Goal: Task Accomplishment & Management: Manage account settings

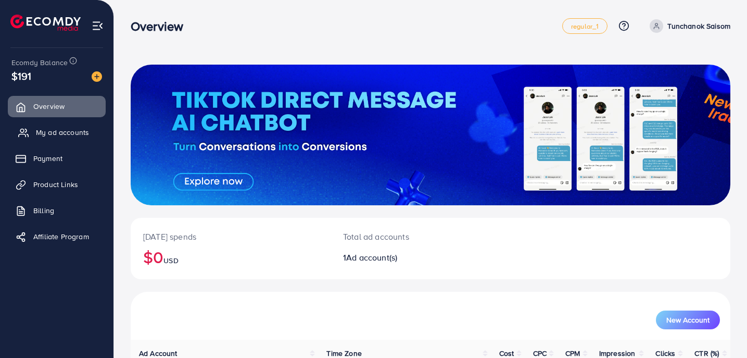
click at [55, 143] on link "My ad accounts" at bounding box center [57, 132] width 98 height 21
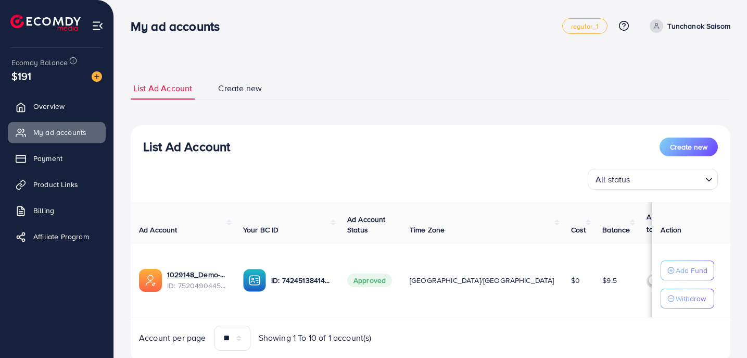
scroll to position [36, 0]
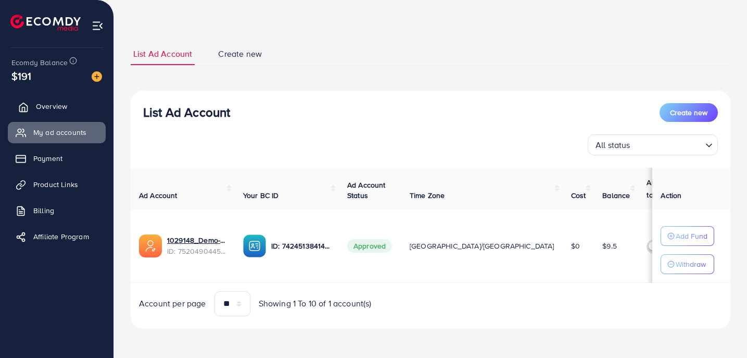
click at [80, 107] on link "Overview" at bounding box center [57, 106] width 98 height 21
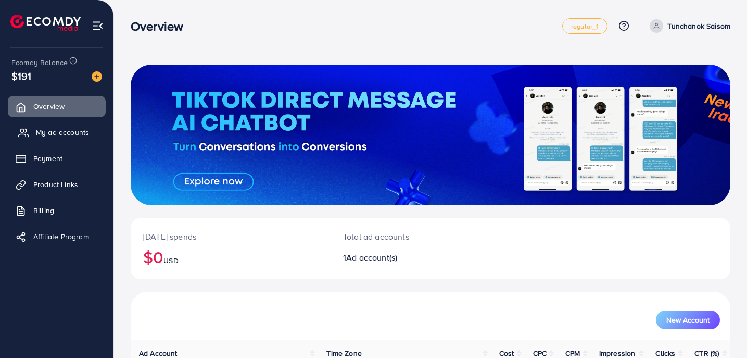
click at [80, 132] on span "My ad accounts" at bounding box center [62, 132] width 53 height 10
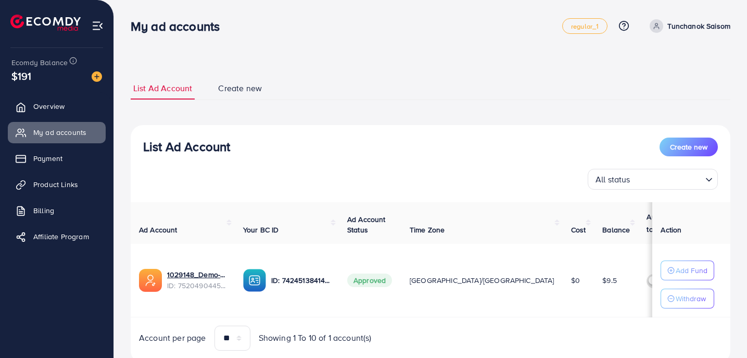
click at [233, 89] on span "Create new" at bounding box center [240, 88] width 44 height 12
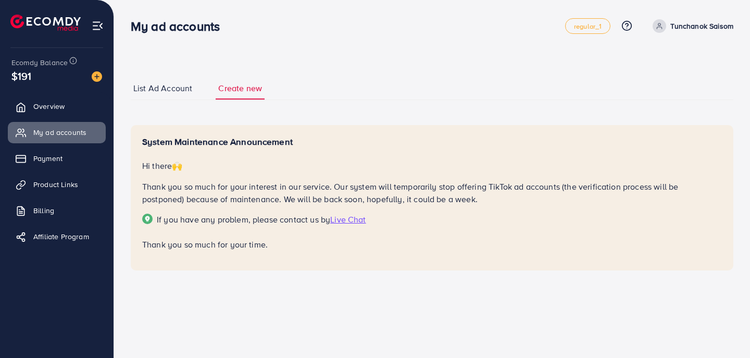
click at [168, 92] on span "List Ad Account" at bounding box center [162, 88] width 59 height 12
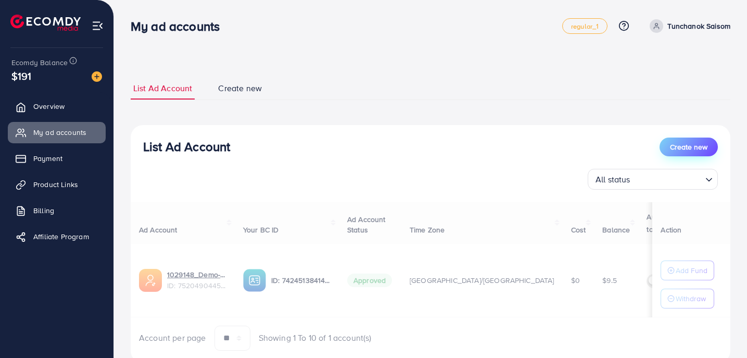
click at [687, 146] on span "Create new" at bounding box center [688, 147] width 37 height 10
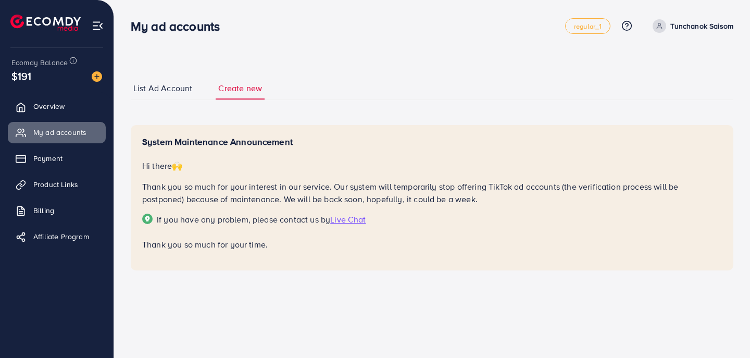
click at [158, 86] on span "List Ad Account" at bounding box center [162, 88] width 59 height 12
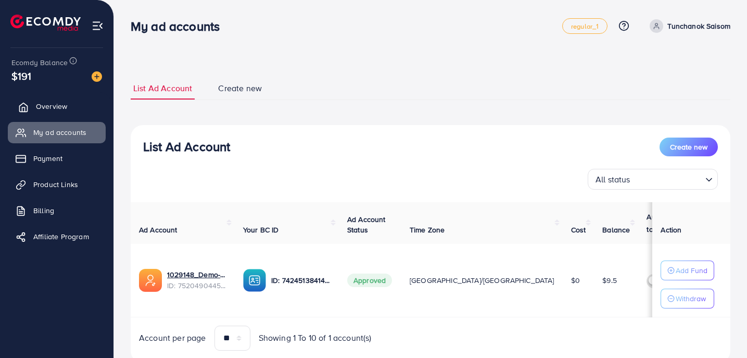
click at [68, 107] on link "Overview" at bounding box center [57, 106] width 98 height 21
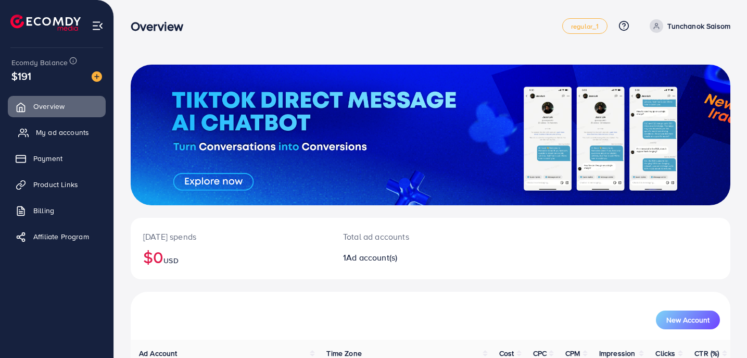
click at [71, 132] on span "My ad accounts" at bounding box center [62, 132] width 53 height 10
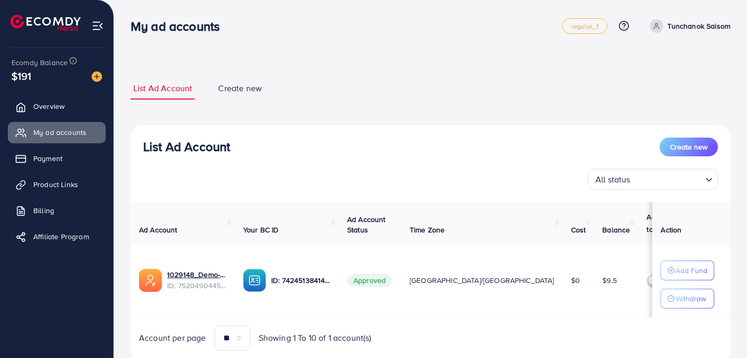
click at [195, 29] on h3 "My ad accounts" at bounding box center [179, 26] width 97 height 15
click at [195, 39] on div "My ad accounts regular_1 Help Center Contact Support Plans and Pricing Term and…" at bounding box center [431, 25] width 600 height 29
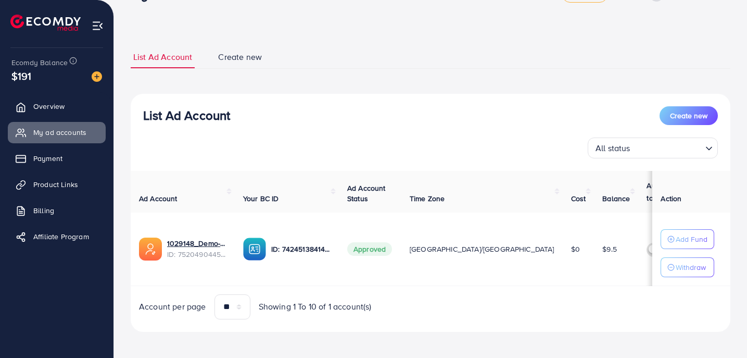
scroll to position [36, 0]
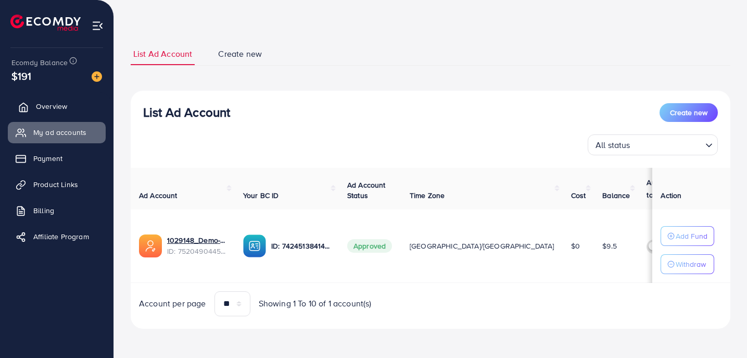
click at [49, 111] on span "Overview" at bounding box center [51, 106] width 31 height 10
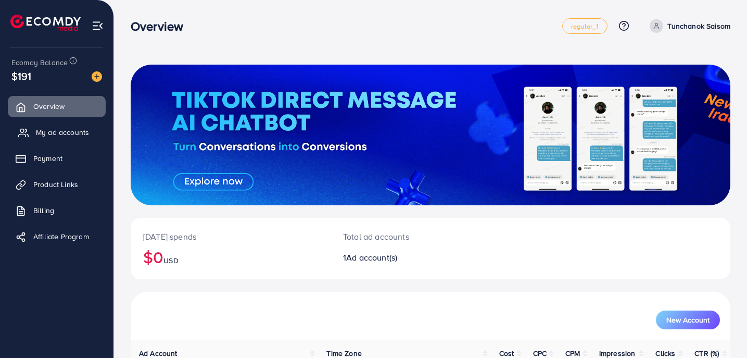
click at [55, 138] on link "My ad accounts" at bounding box center [57, 132] width 98 height 21
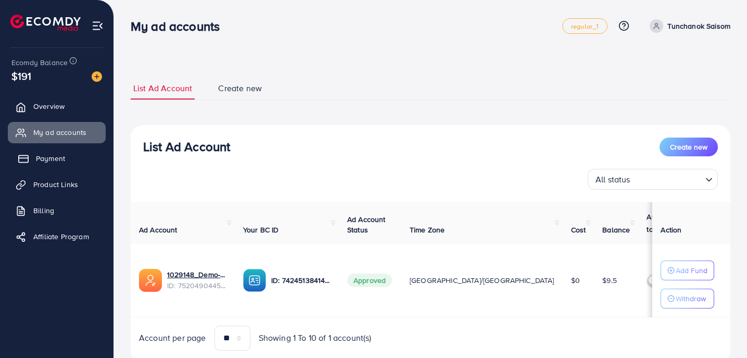
click at [57, 158] on span "Payment" at bounding box center [50, 158] width 29 height 10
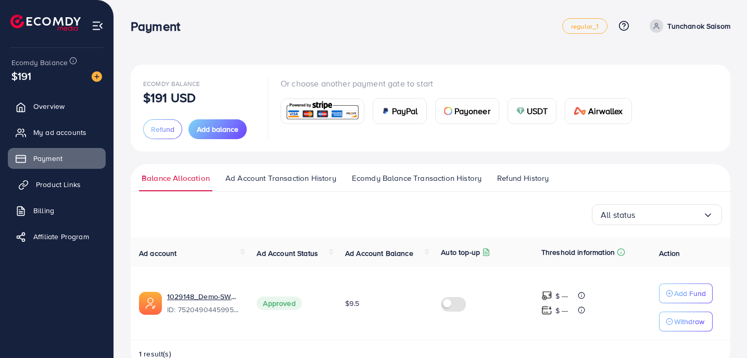
click at [64, 184] on span "Product Links" at bounding box center [58, 184] width 45 height 10
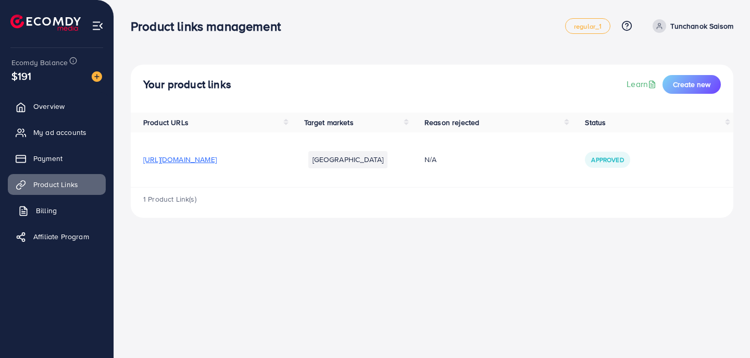
click at [64, 206] on link "Billing" at bounding box center [57, 210] width 98 height 21
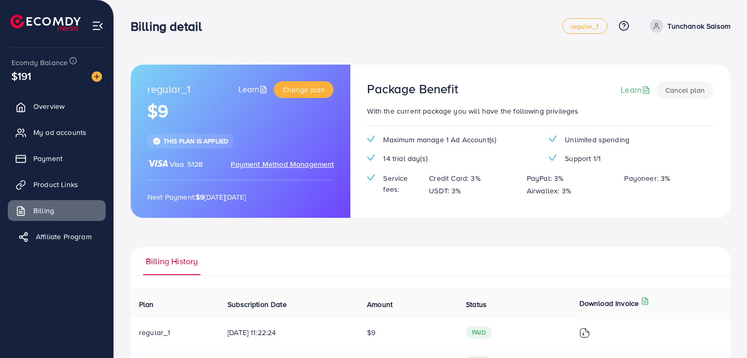
click at [70, 234] on span "Affiliate Program" at bounding box center [64, 236] width 56 height 10
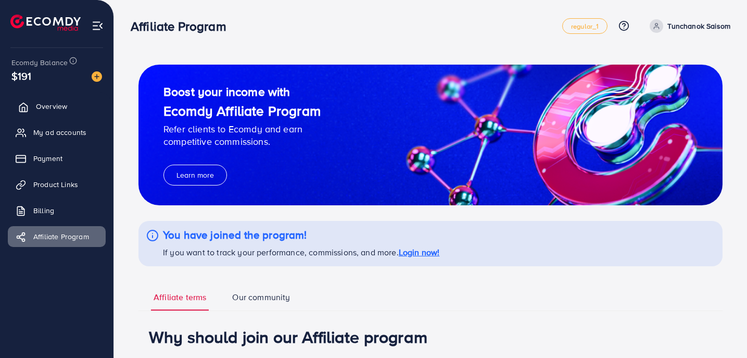
click at [65, 112] on link "Overview" at bounding box center [57, 106] width 98 height 21
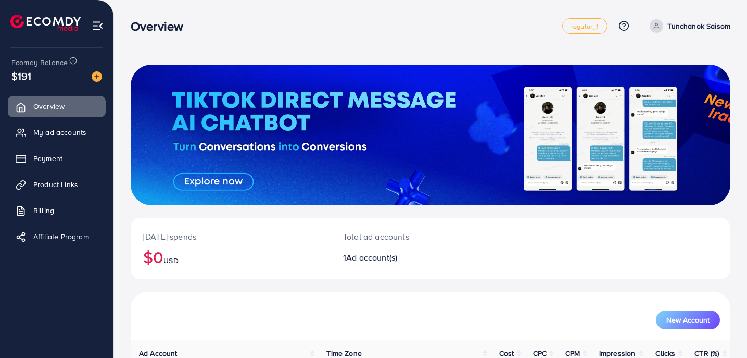
click at [655, 21] on span at bounding box center [657, 26] width 14 height 14
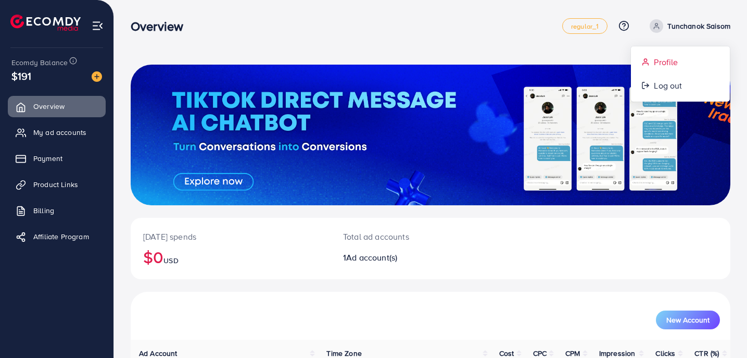
click at [657, 59] on span "Profile" at bounding box center [666, 62] width 24 height 12
select select "********"
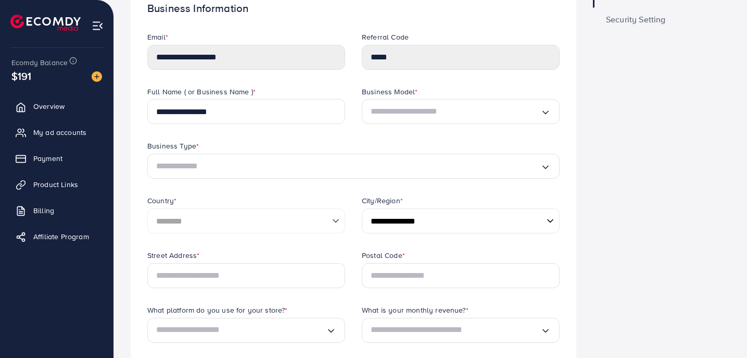
scroll to position [56, 0]
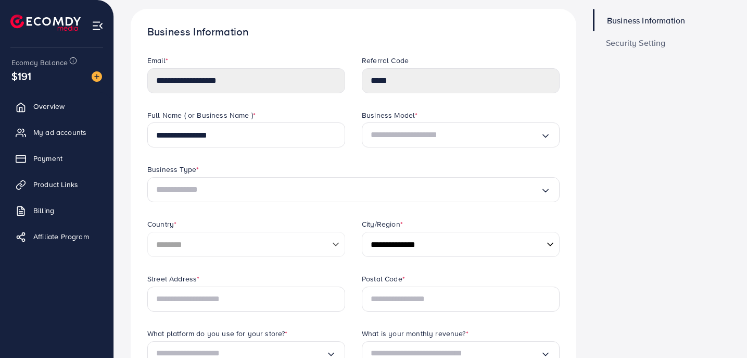
click at [649, 45] on span "Security Setting" at bounding box center [636, 43] width 60 height 8
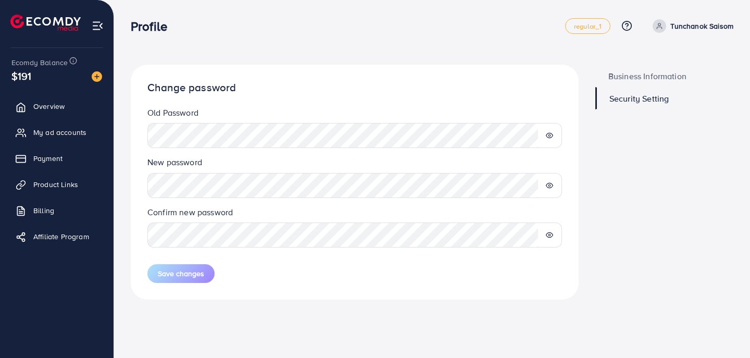
click at [640, 74] on span "Business Information" at bounding box center [647, 76] width 78 height 8
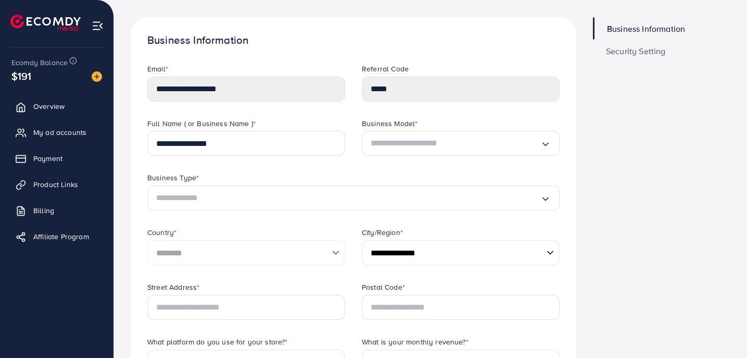
scroll to position [44, 0]
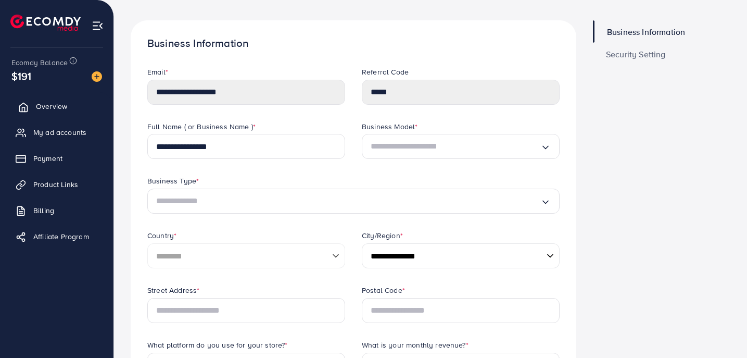
click at [72, 100] on link "Overview" at bounding box center [57, 106] width 98 height 21
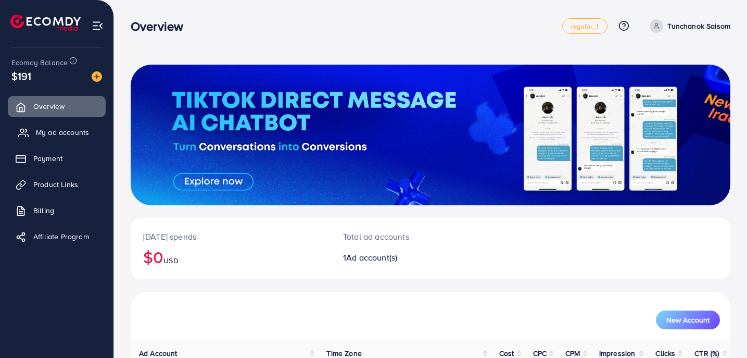
click at [73, 129] on span "My ad accounts" at bounding box center [62, 132] width 53 height 10
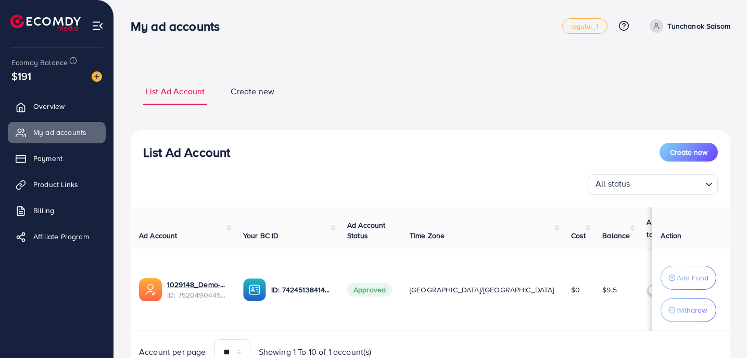
click at [195, 158] on h3 "List Ad Account" at bounding box center [186, 152] width 87 height 15
click at [67, 161] on link "Payment" at bounding box center [57, 158] width 98 height 21
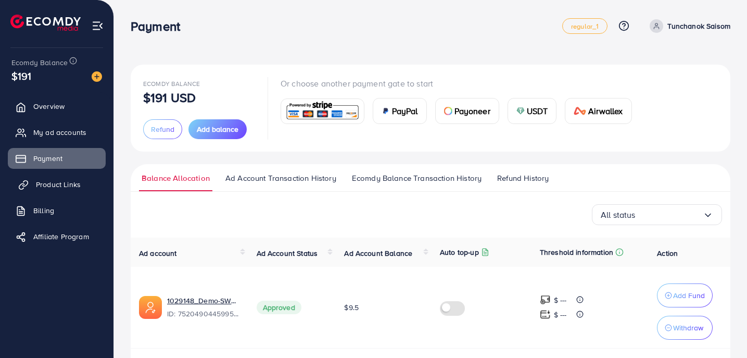
click at [67, 179] on span "Product Links" at bounding box center [58, 184] width 45 height 10
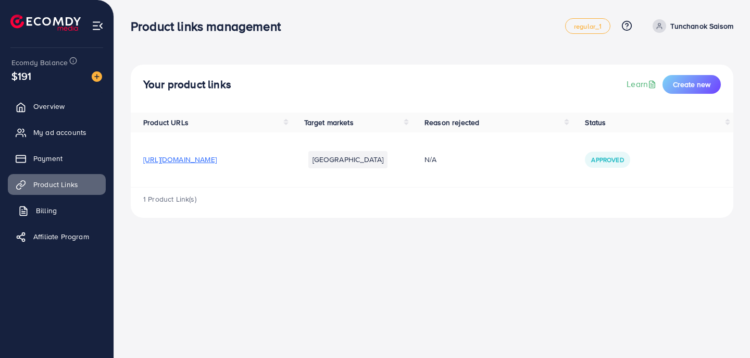
click at [67, 205] on link "Billing" at bounding box center [57, 210] width 98 height 21
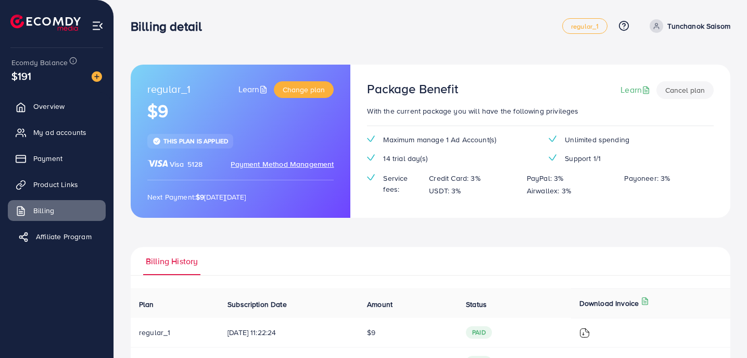
click at [70, 236] on span "Affiliate Program" at bounding box center [64, 236] width 56 height 10
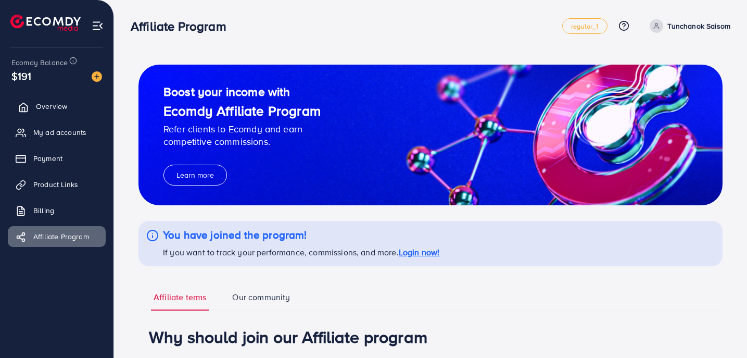
click at [60, 113] on link "Overview" at bounding box center [57, 106] width 98 height 21
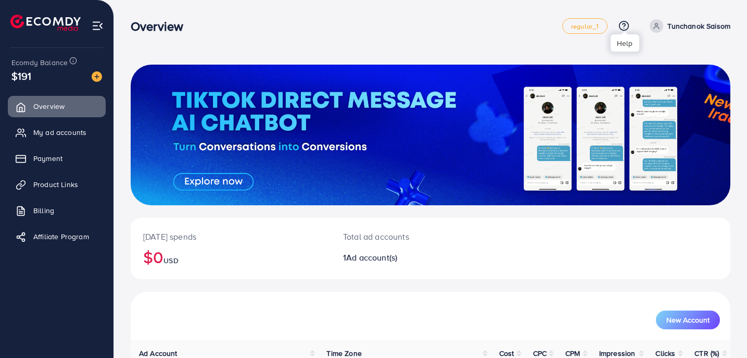
click at [623, 23] on icon at bounding box center [623, 25] width 11 height 11
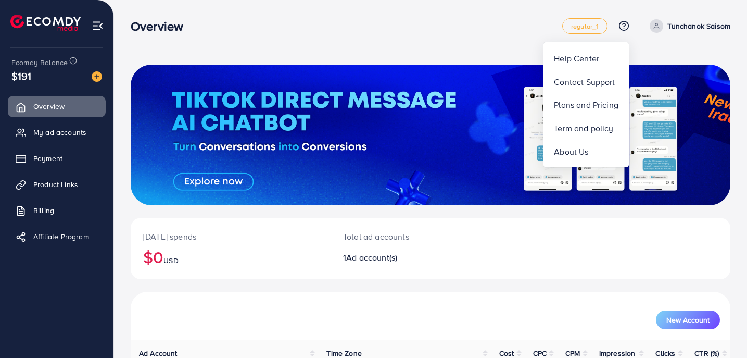
click at [498, 42] on nav "Overview regular_1 Help Center Contact Support Plans and Pricing Term and polic…" at bounding box center [431, 25] width 600 height 37
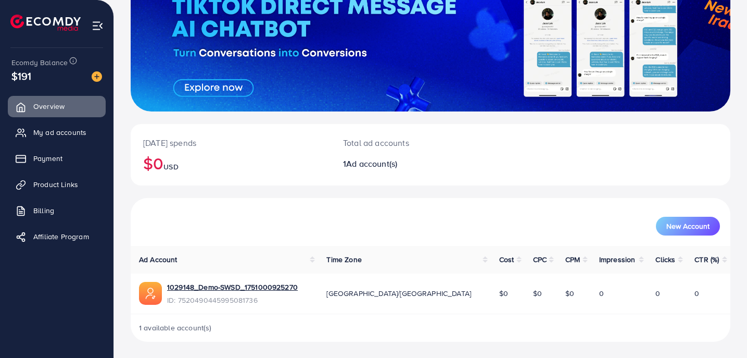
click at [515, 197] on div "[DATE] spends $0 USD Total ad accounts 1 Ad account(s)" at bounding box center [431, 161] width 600 height 74
click at [687, 231] on button "New Account" at bounding box center [688, 226] width 64 height 19
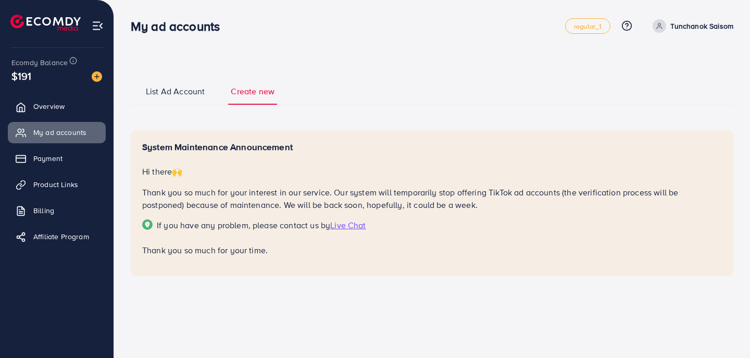
click at [150, 85] on span "List Ad Account" at bounding box center [175, 91] width 59 height 12
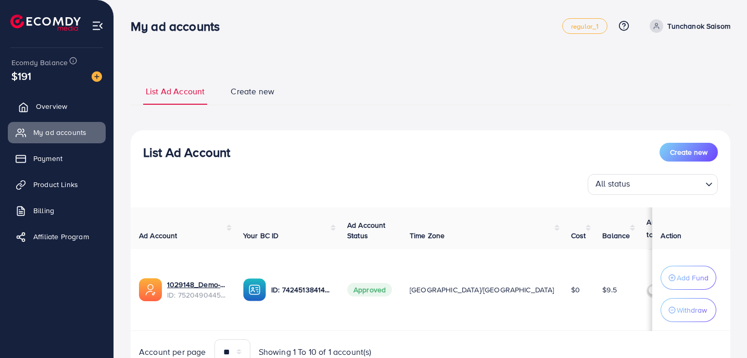
click at [54, 114] on link "Overview" at bounding box center [57, 106] width 98 height 21
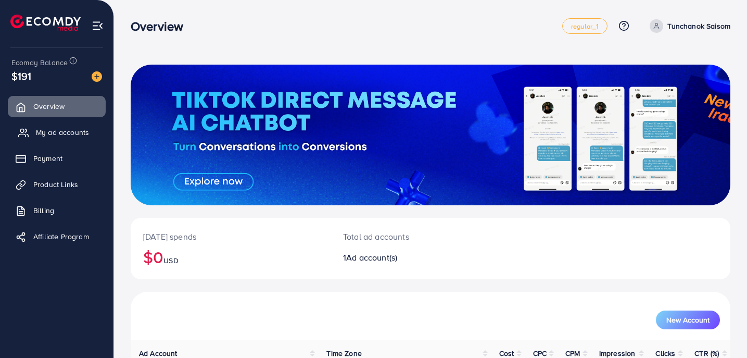
click at [60, 135] on span "My ad accounts" at bounding box center [62, 132] width 53 height 10
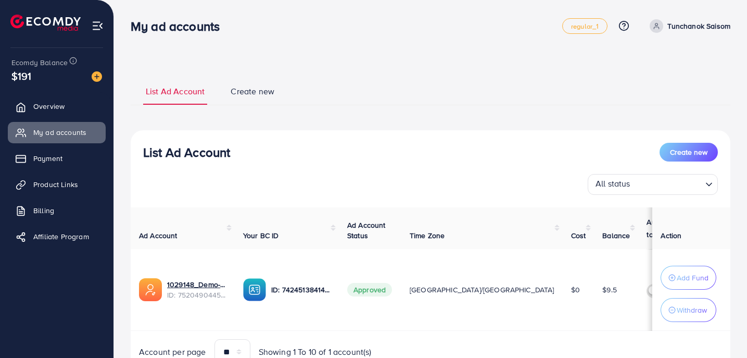
click at [102, 32] on li at bounding box center [98, 24] width 12 height 42
click at [96, 28] on img at bounding box center [98, 26] width 12 height 12
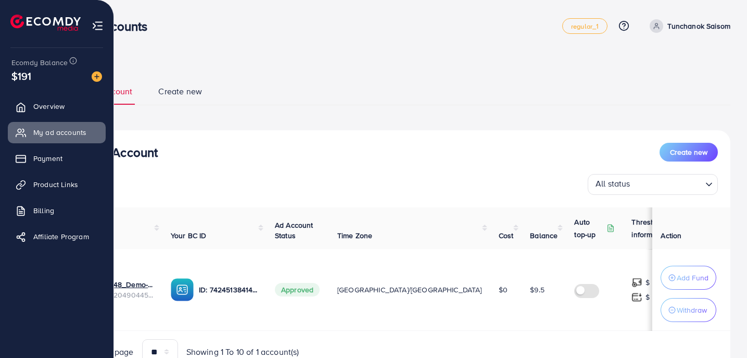
click at [23, 23] on img at bounding box center [45, 23] width 70 height 16
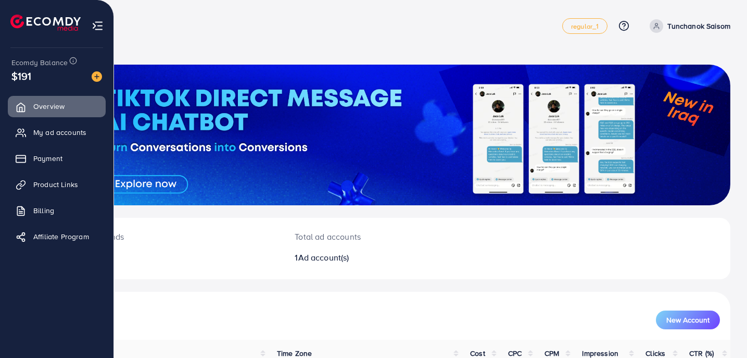
click at [75, 121] on ul "Overview My ad accounts Payment Product Links Billing Affiliate Program" at bounding box center [56, 177] width 113 height 162
click at [75, 134] on span "My ad accounts" at bounding box center [62, 132] width 53 height 10
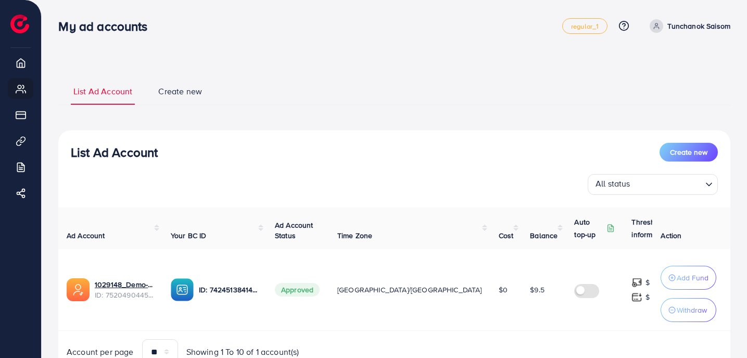
click at [160, 118] on div "List Ad Account Create new List Ad Account Create new All status Loading... Ad …" at bounding box center [394, 226] width 672 height 299
click at [188, 94] on span "Create new" at bounding box center [180, 91] width 44 height 12
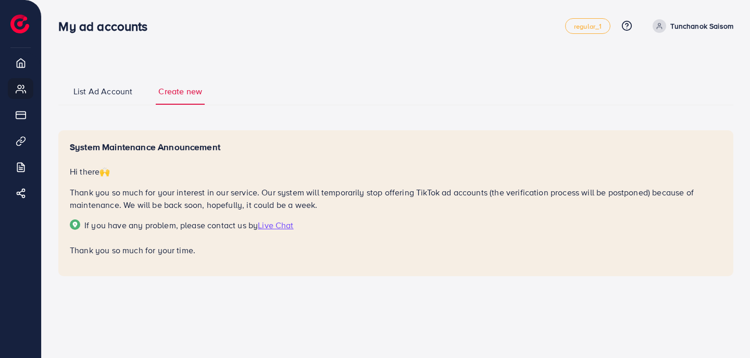
click at [117, 89] on span "List Ad Account" at bounding box center [102, 91] width 59 height 12
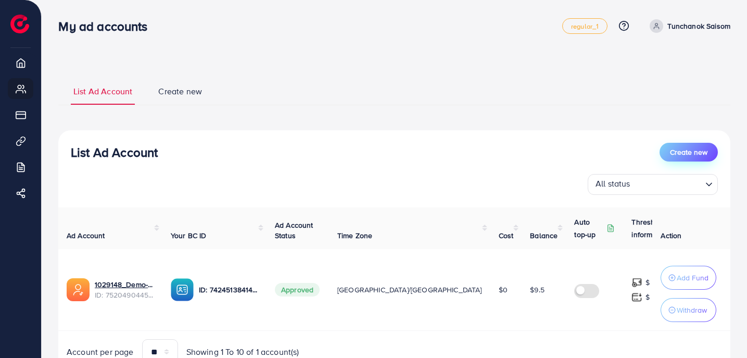
click at [697, 150] on span "Create new" at bounding box center [688, 152] width 37 height 10
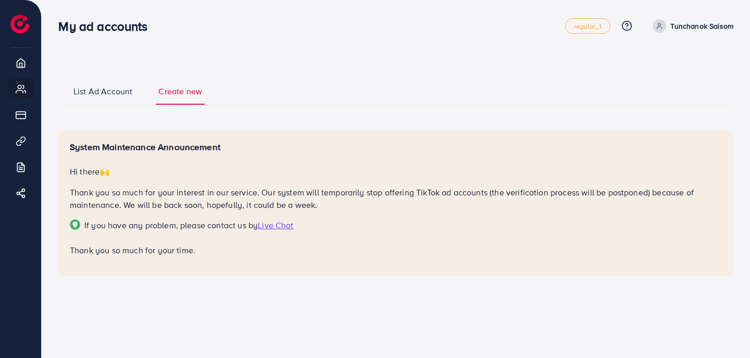
click at [106, 88] on span "List Ad Account" at bounding box center [102, 91] width 59 height 12
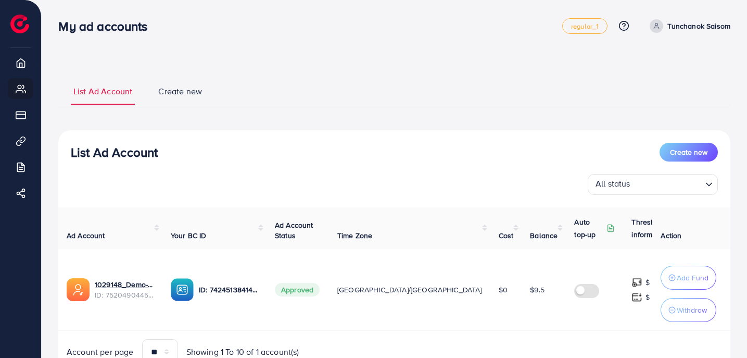
scroll to position [48, 0]
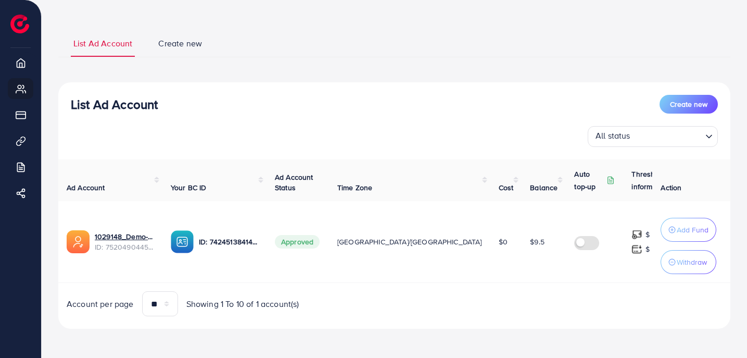
click at [681, 135] on input "Search for option" at bounding box center [668, 137] width 68 height 16
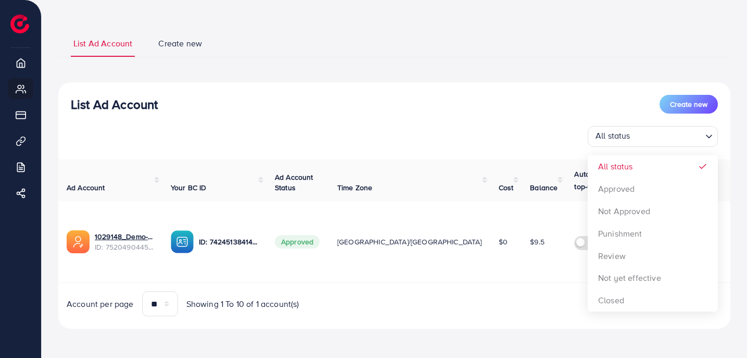
click at [651, 120] on div "List Ad Account Create new All status Loading... All status Approved Not Approv…" at bounding box center [394, 121] width 672 height 52
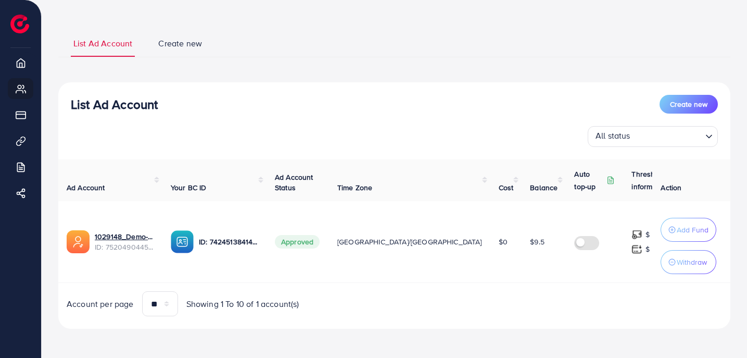
click at [658, 130] on input "Search for option" at bounding box center [668, 137] width 68 height 16
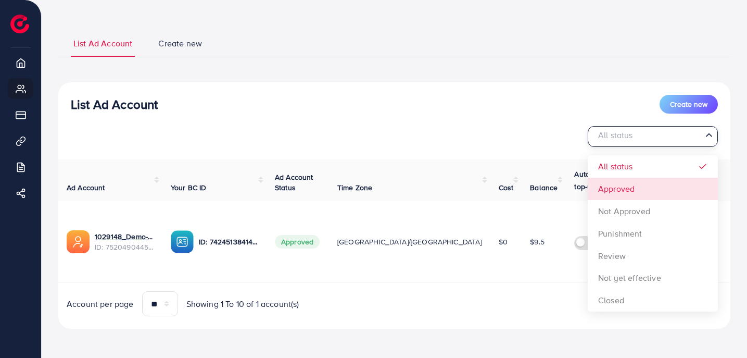
click at [648, 192] on div "List Ad Account Create new All status Loading... All status Approved Not Approv…" at bounding box center [394, 205] width 672 height 246
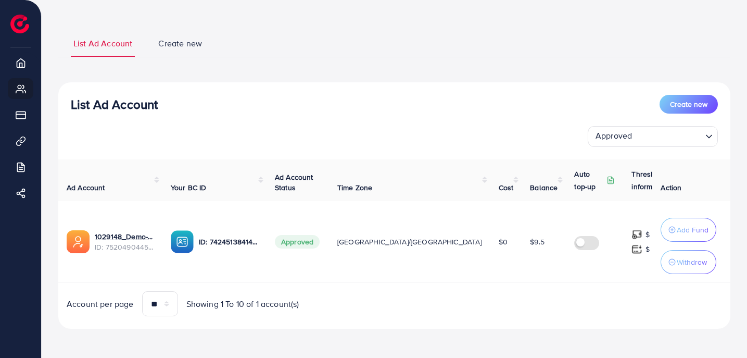
click at [649, 135] on input "Search for option" at bounding box center [668, 137] width 66 height 16
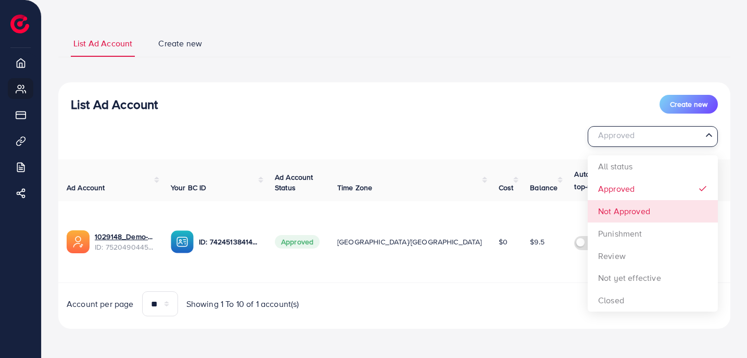
click at [652, 213] on div "List Ad Account Create new Approved Loading... All status Approved Not Approved…" at bounding box center [394, 205] width 672 height 246
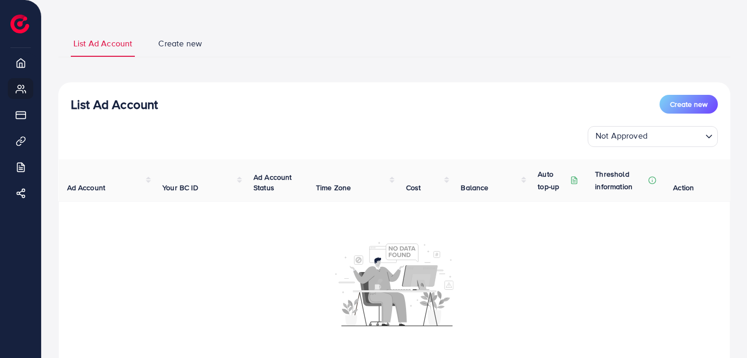
click at [652, 136] on input "Search for option" at bounding box center [676, 137] width 50 height 16
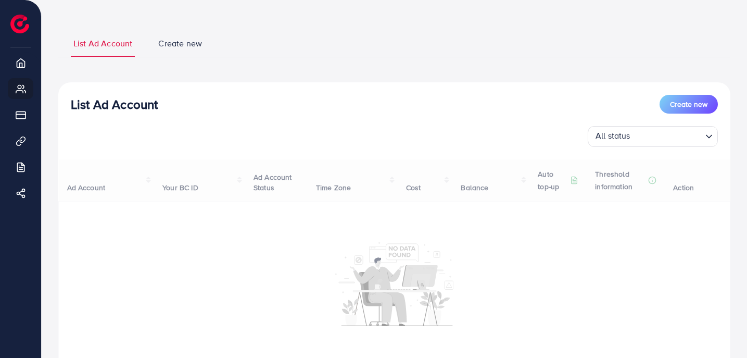
click at [652, 168] on div "List Ad Account Create new All status Loading... All status Approved Not Approv…" at bounding box center [394, 246] width 672 height 328
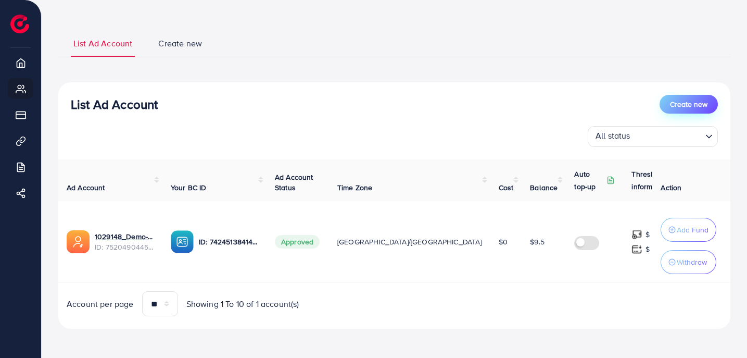
click at [685, 104] on span "Create new" at bounding box center [688, 104] width 37 height 10
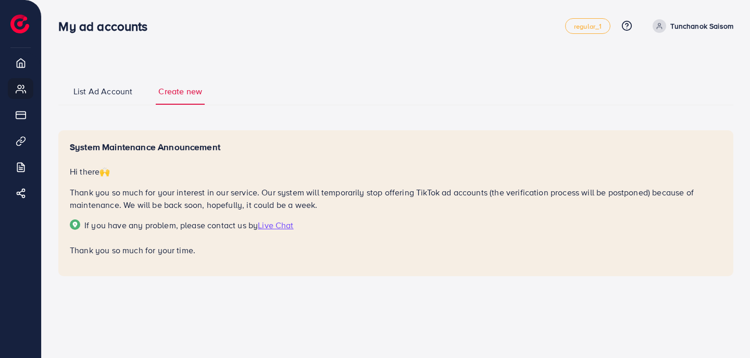
click at [88, 94] on span "List Ad Account" at bounding box center [102, 91] width 59 height 12
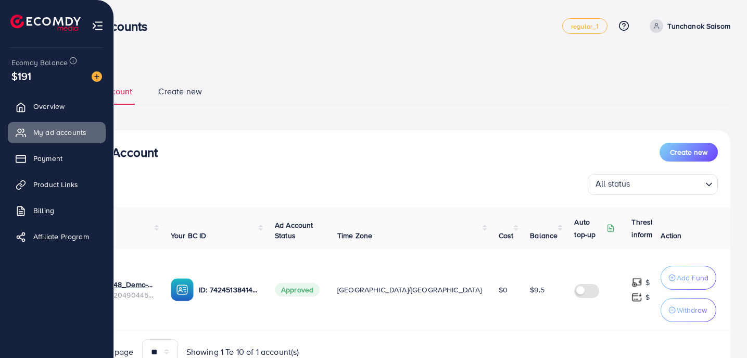
click at [18, 62] on span "Ecomdy Balance" at bounding box center [39, 62] width 56 height 10
click at [54, 159] on span "Payment" at bounding box center [50, 158] width 29 height 10
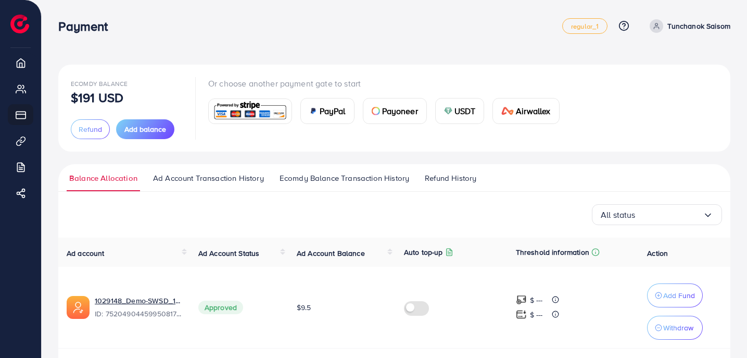
click at [368, 146] on div "Ecomdy Balance $191 USD Refund Add balance Or choose another payment gate to st…" at bounding box center [394, 108] width 672 height 87
click at [241, 109] on img at bounding box center [250, 111] width 77 height 22
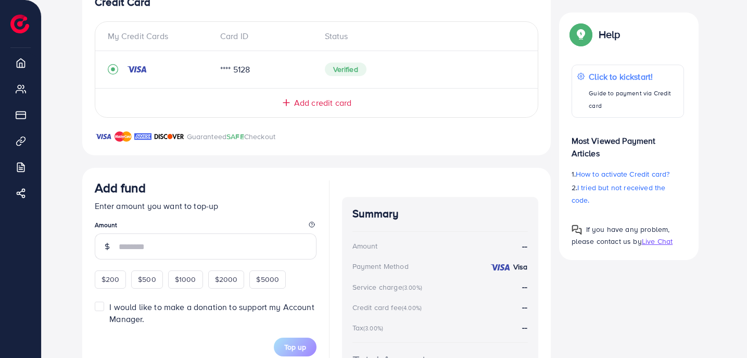
scroll to position [175, 0]
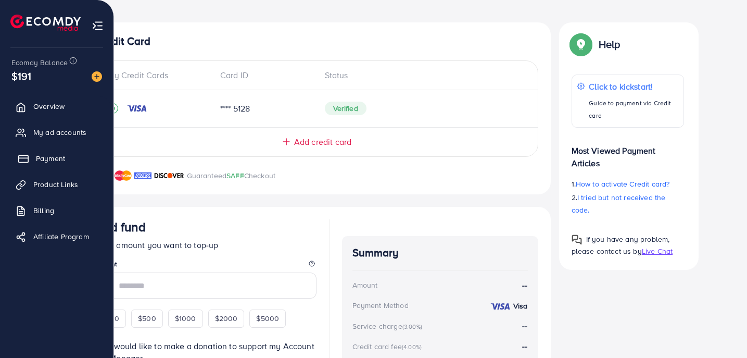
click at [44, 162] on span "Payment" at bounding box center [50, 158] width 29 height 10
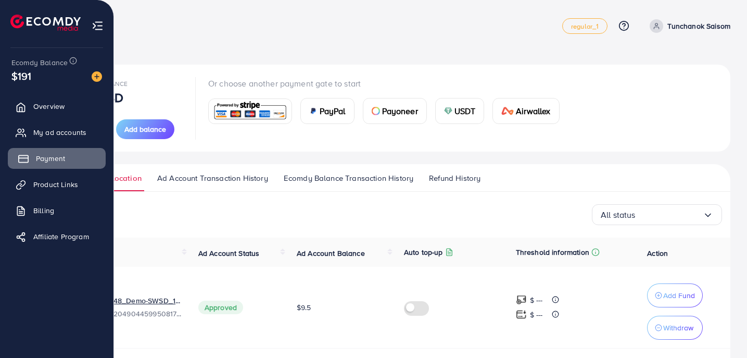
click at [27, 164] on link "Payment" at bounding box center [57, 158] width 98 height 21
click at [41, 184] on span "Product Links" at bounding box center [58, 184] width 45 height 10
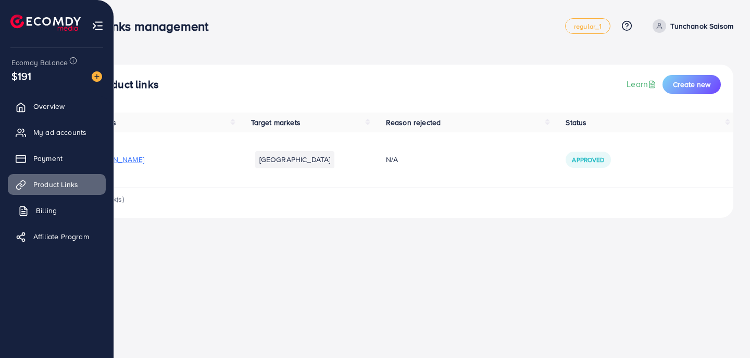
click at [35, 207] on link "Billing" at bounding box center [57, 210] width 98 height 21
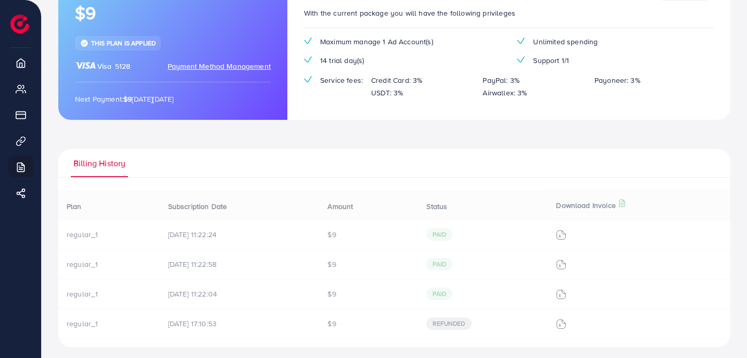
scroll to position [104, 0]
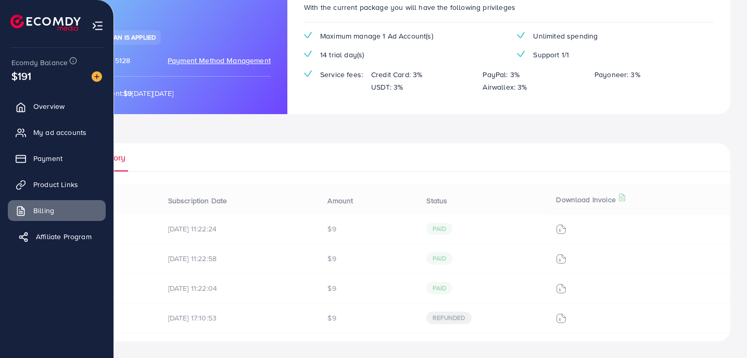
click at [46, 239] on span "Affiliate Program" at bounding box center [64, 236] width 56 height 10
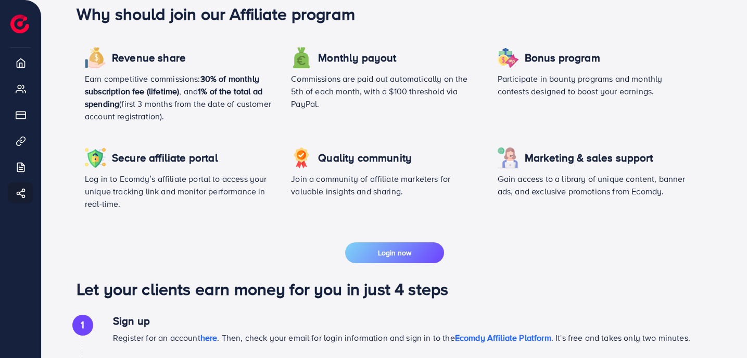
scroll to position [324, 0]
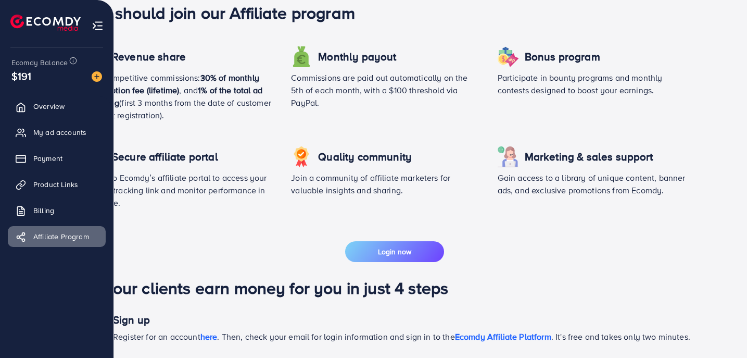
click at [22, 70] on span "$191" at bounding box center [21, 75] width 20 height 15
click at [41, 98] on link "Overview" at bounding box center [57, 106] width 98 height 21
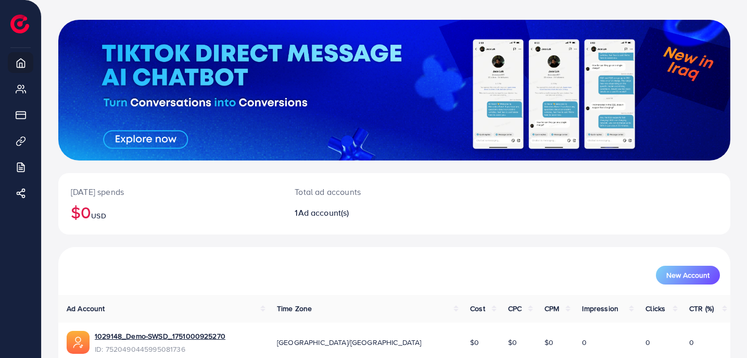
click at [335, 193] on p "Total ad accounts" at bounding box center [366, 191] width 143 height 12
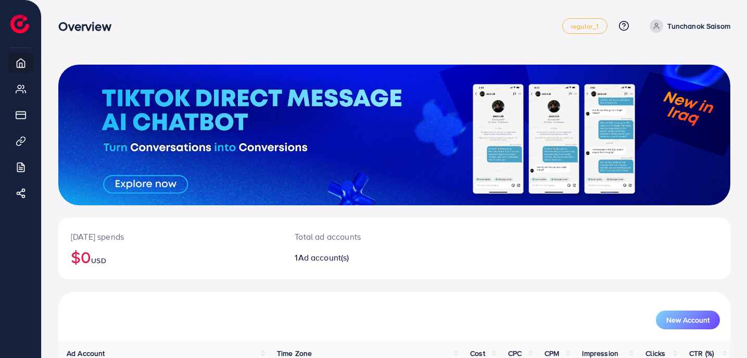
click at [668, 27] on p "Tunchanok Saisom" at bounding box center [698, 26] width 63 height 12
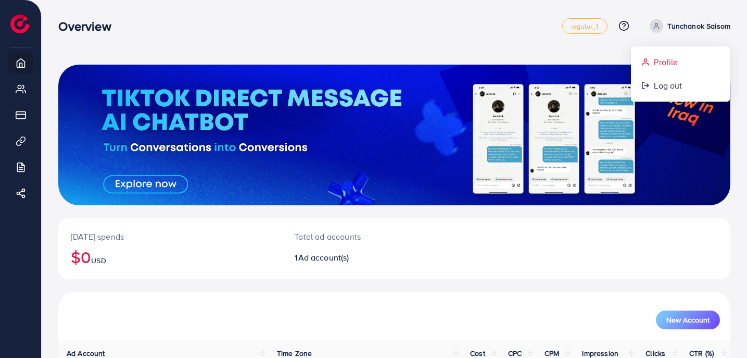
click at [653, 61] on link "Profile" at bounding box center [680, 61] width 99 height 23
select select "********"
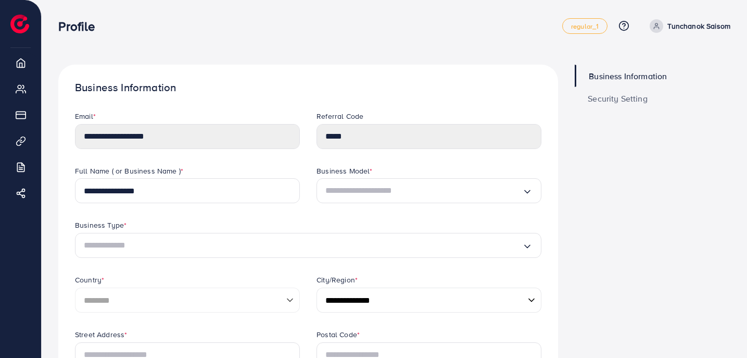
click at [622, 86] on ul "Business Information Security Setting" at bounding box center [653, 87] width 156 height 45
click at [622, 97] on span "Security Setting" at bounding box center [618, 98] width 60 height 8
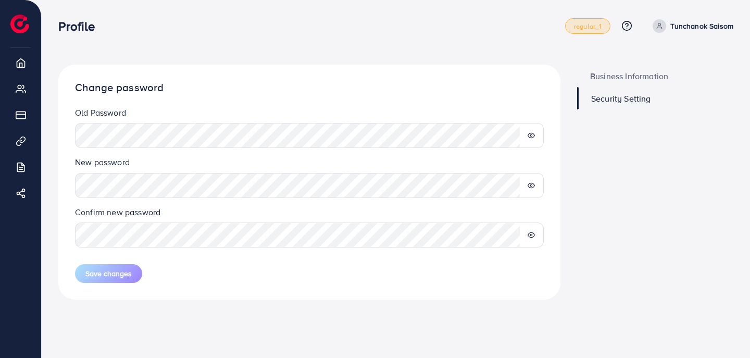
click at [599, 27] on span "regular_1" at bounding box center [588, 26] width 28 height 7
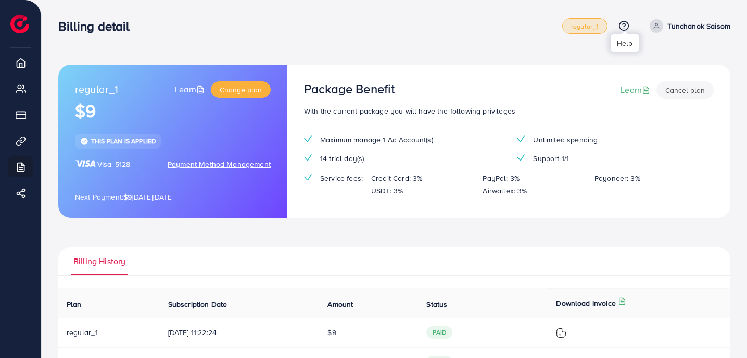
click at [624, 28] on line at bounding box center [624, 28] width 0 height 0
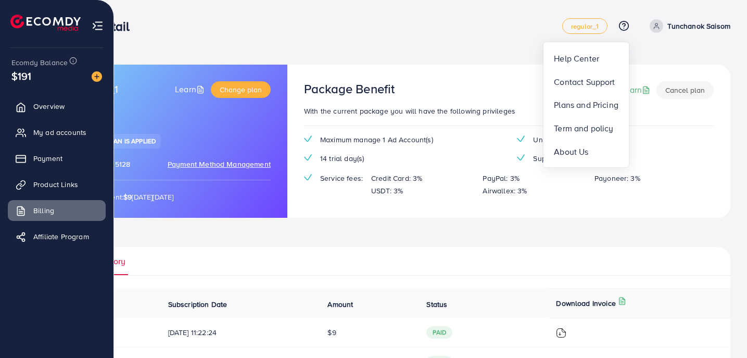
click at [19, 21] on img at bounding box center [45, 23] width 70 height 16
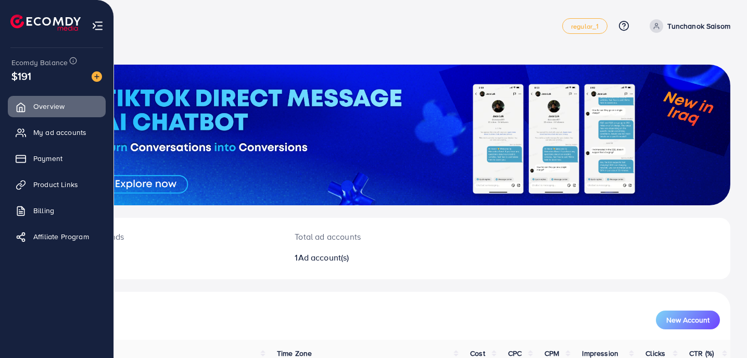
click at [109, 24] on div at bounding box center [57, 18] width 114 height 37
click at [96, 24] on img at bounding box center [98, 26] width 12 height 12
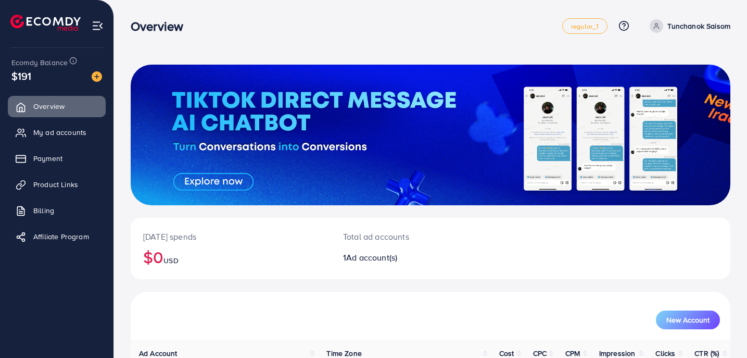
click at [96, 24] on img at bounding box center [98, 26] width 12 height 12
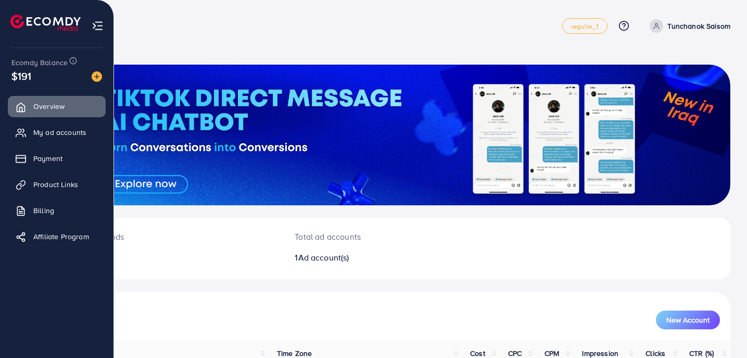
click at [10, 22] on div at bounding box center [57, 18] width 114 height 37
click at [46, 71] on div "$191" at bounding box center [56, 75] width 91 height 15
click at [48, 109] on span "Overview" at bounding box center [51, 106] width 31 height 10
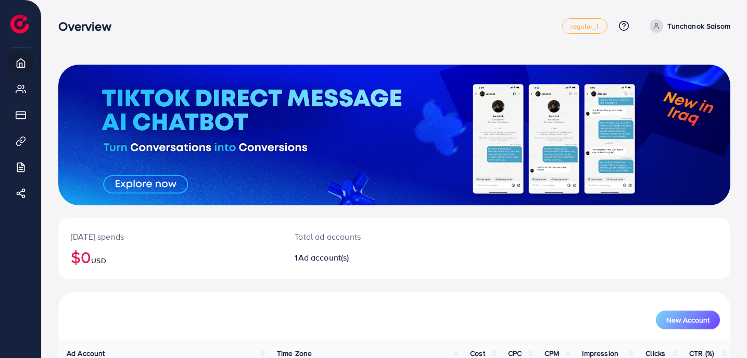
scroll to position [94, 0]
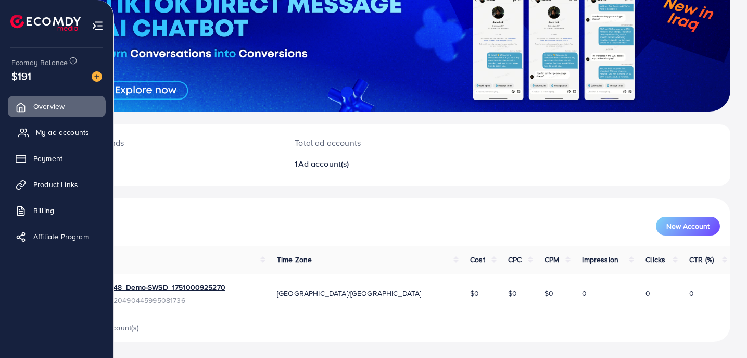
click at [62, 142] on link "My ad accounts" at bounding box center [57, 132] width 98 height 21
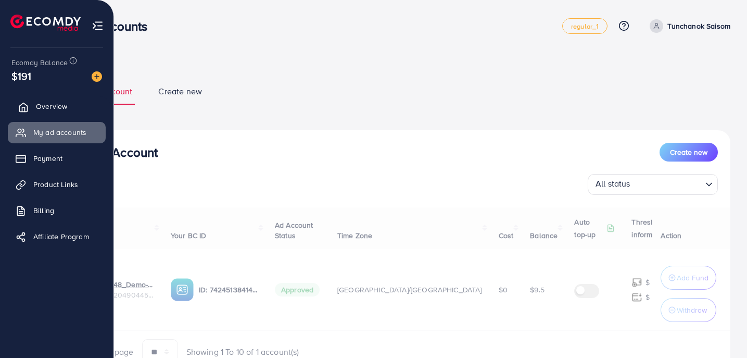
click at [72, 107] on link "Overview" at bounding box center [57, 106] width 98 height 21
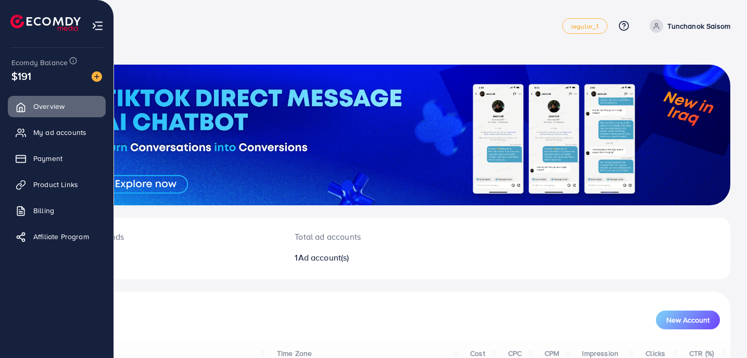
click at [72, 146] on ul "Overview My ad accounts Payment Product Links Billing Affiliate Program" at bounding box center [56, 177] width 113 height 162
click at [71, 134] on span "My ad accounts" at bounding box center [62, 132] width 53 height 10
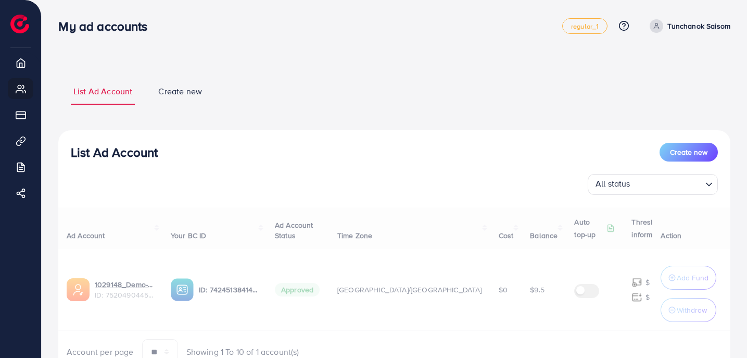
click at [267, 65] on div "List Ad Account Create new List Ad Account Create new All status Loading... Ad …" at bounding box center [394, 227] width 672 height 324
